Goal: Information Seeking & Learning: Learn about a topic

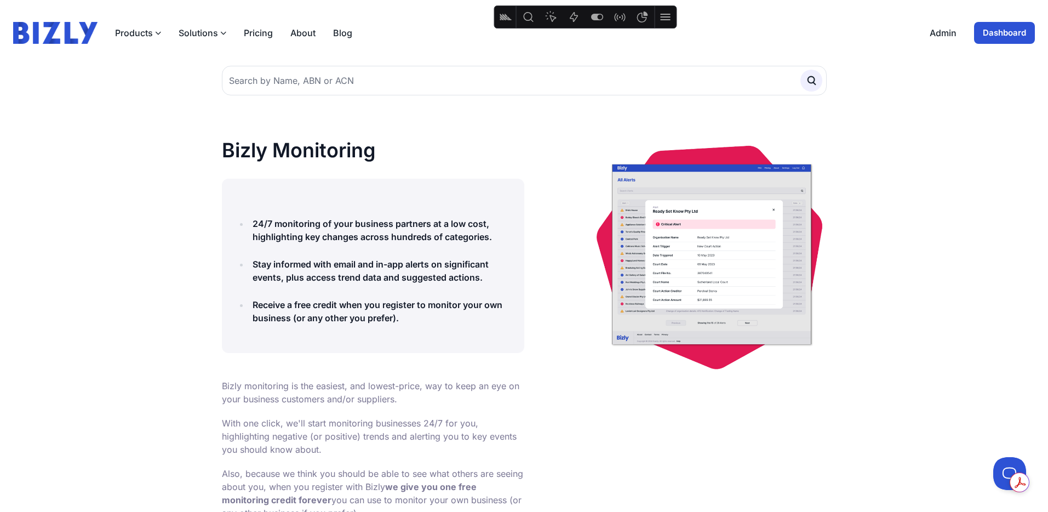
click at [76, 39] on img at bounding box center [55, 33] width 84 height 22
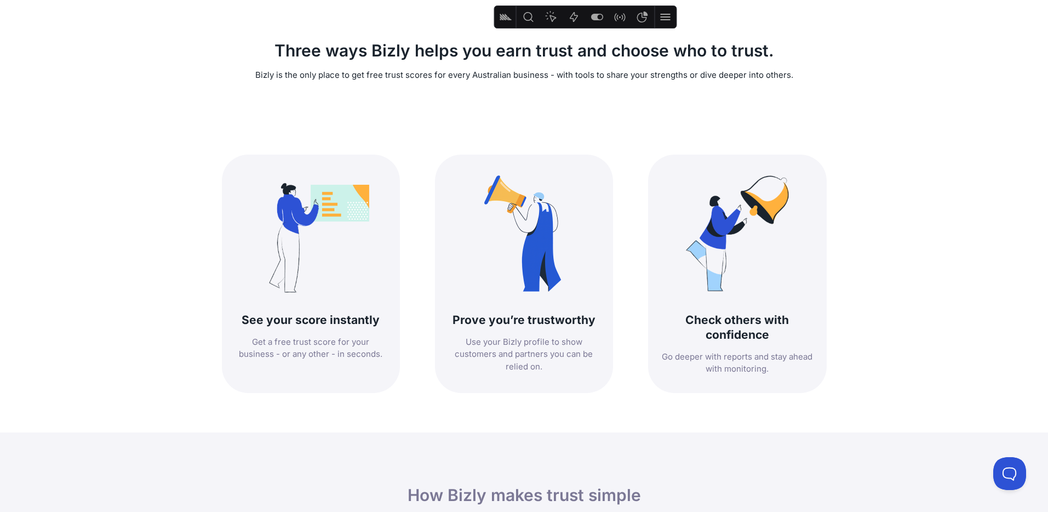
scroll to position [377, 0]
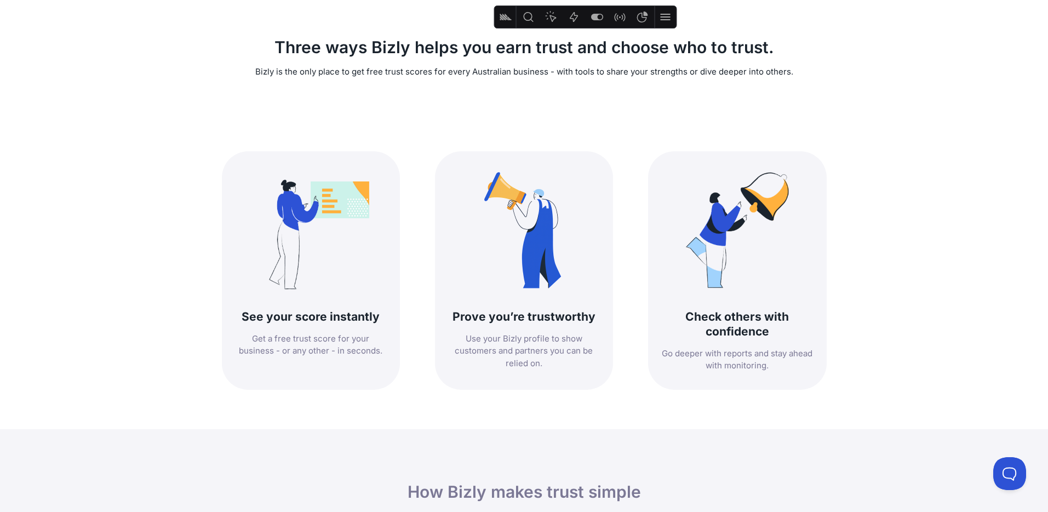
drag, startPoint x: 256, startPoint y: 71, endPoint x: 793, endPoint y: 67, distance: 536.8
click at [795, 67] on p "Bizly is the only place to get free trust scores for every Australian business …" at bounding box center [524, 72] width 605 height 13
copy p "Bizly is the only place to get free trust scores for every Australian business …"
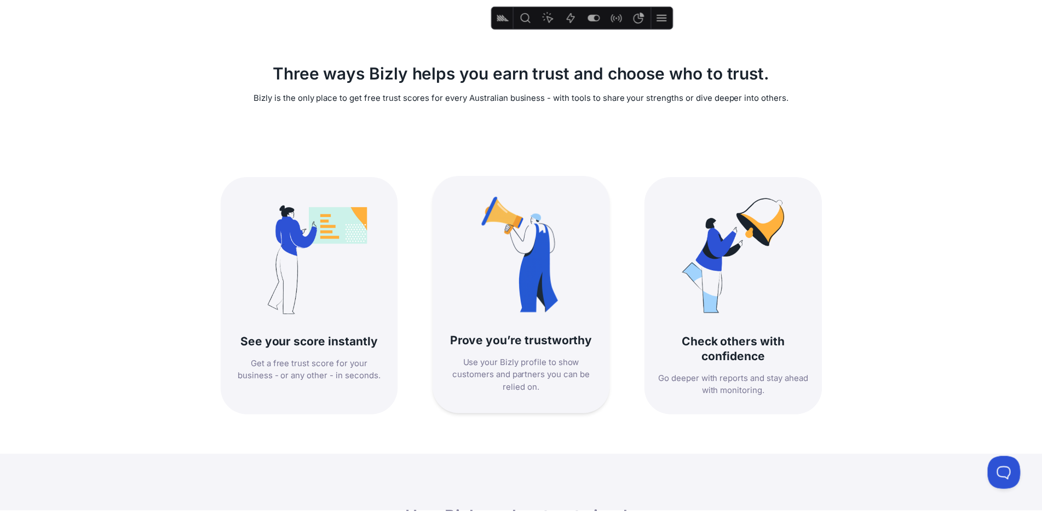
scroll to position [354, 0]
